Goal: Task Accomplishment & Management: Manage account settings

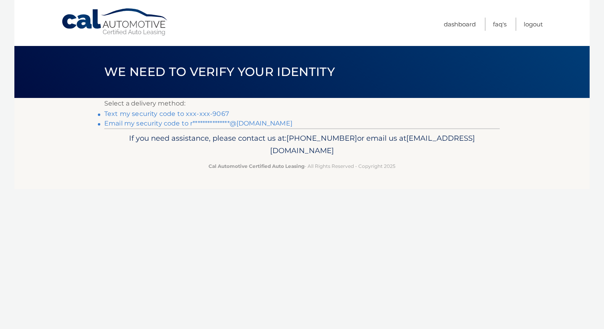
click at [218, 115] on link "Text my security code to xxx-xxx-9067" at bounding box center [166, 114] width 125 height 8
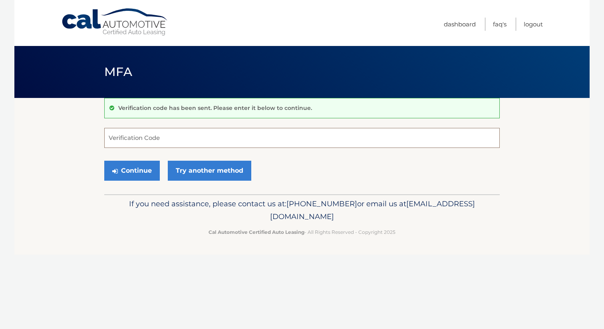
click at [199, 142] on input "Verification Code" at bounding box center [302, 138] width 396 height 20
type input "943056"
click at [144, 172] on button "Continue" at bounding box center [132, 171] width 56 height 20
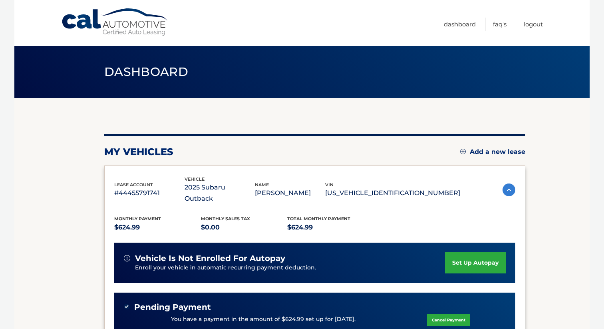
scroll to position [0, 0]
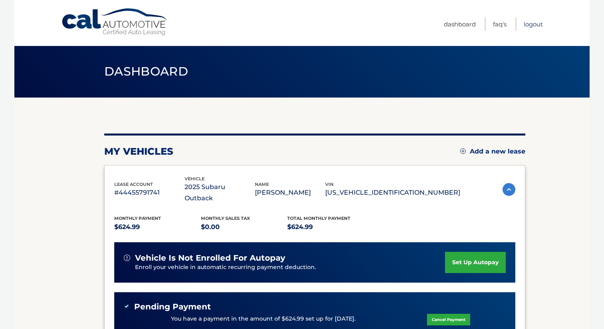
click at [535, 24] on link "Logout" at bounding box center [533, 24] width 19 height 13
